Goal: Download file/media

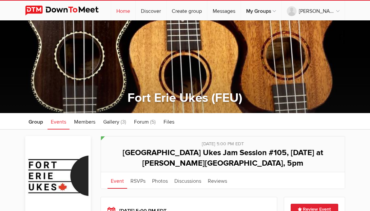
click at [128, 10] on link "Home" at bounding box center [123, 11] width 24 height 20
click at [130, 10] on link "Home" at bounding box center [123, 11] width 24 height 20
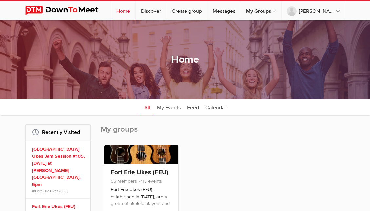
click at [369, 33] on div "Home All categories Within 10 miles Within 25 miles Within 50 miles Within 100 …" at bounding box center [185, 59] width 370 height 79
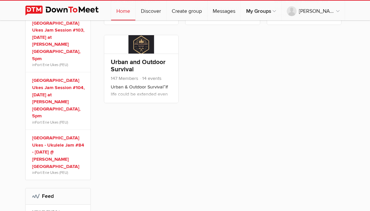
scroll to position [487, 0]
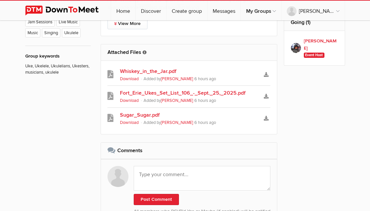
scroll to position [433, 0]
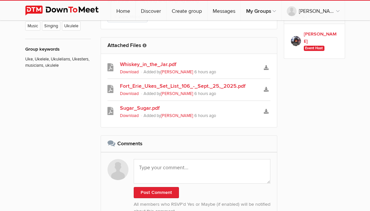
click at [129, 72] on link "Download" at bounding box center [129, 71] width 19 height 5
click at [150, 107] on link "Sugar_Sugar.pdf" at bounding box center [189, 108] width 138 height 8
click at [143, 107] on link "Sugar_Sugar.pdf" at bounding box center [189, 108] width 138 height 8
click at [147, 63] on link "Whiskey_in_the_Jar.pdf" at bounding box center [189, 64] width 138 height 8
click at [137, 110] on link "Sugar_Sugar.pdf" at bounding box center [189, 108] width 138 height 8
